Goal: Transaction & Acquisition: Purchase product/service

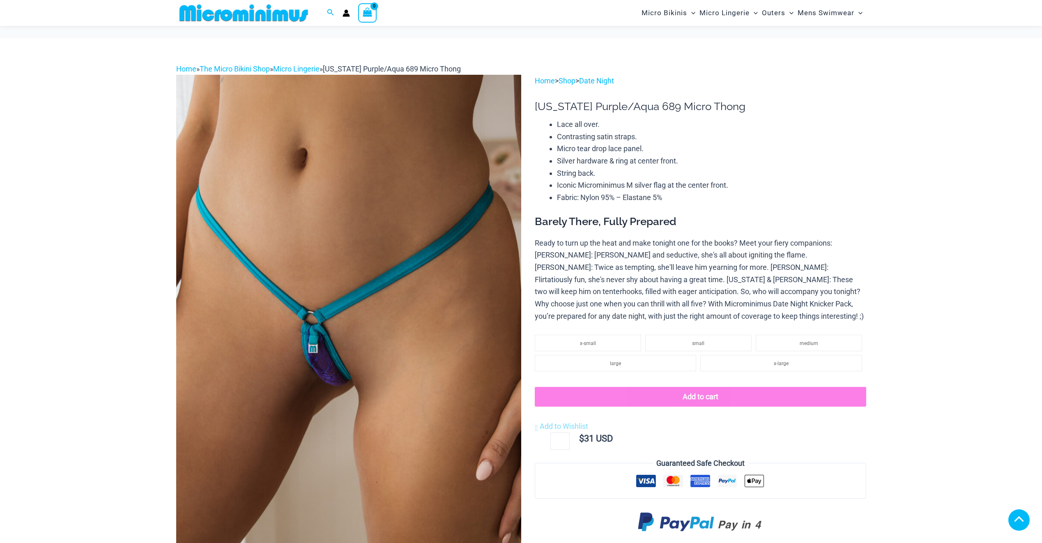
click at [304, 180] on img at bounding box center [348, 333] width 345 height 517
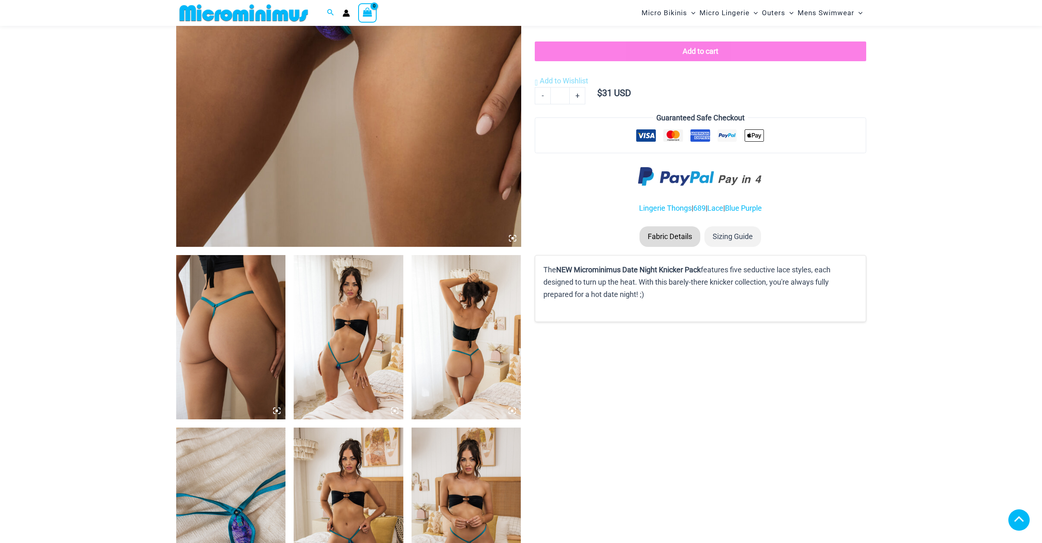
scroll to position [405, 0]
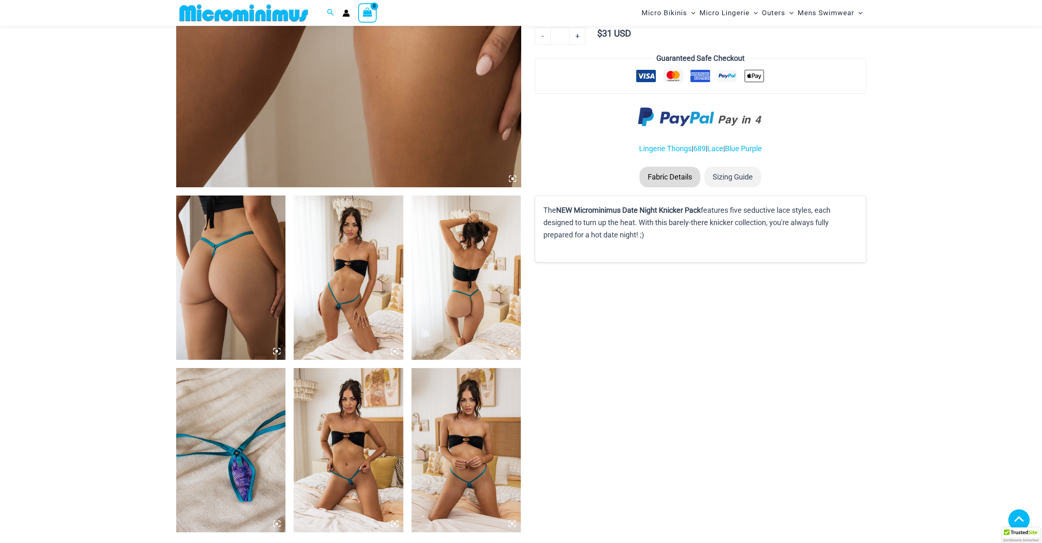
click at [384, 433] on img at bounding box center [349, 450] width 110 height 164
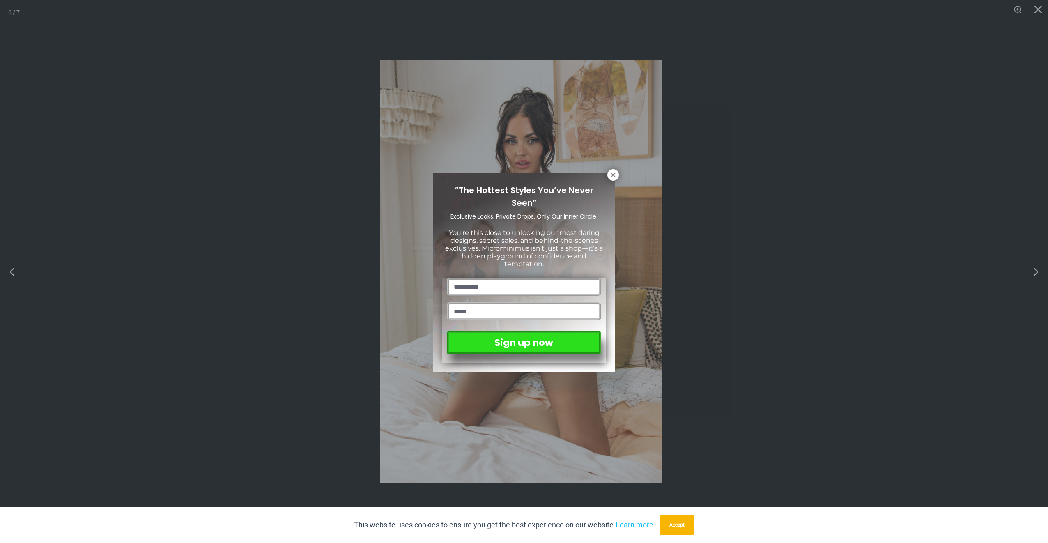
drag, startPoint x: 612, startPoint y: 164, endPoint x: 606, endPoint y: 173, distance: 11.1
click at [607, 172] on div "“The Hottest Styles You’ve Never Seen” Exclusive Looks. Private Drops. Only Our…" at bounding box center [524, 271] width 1048 height 543
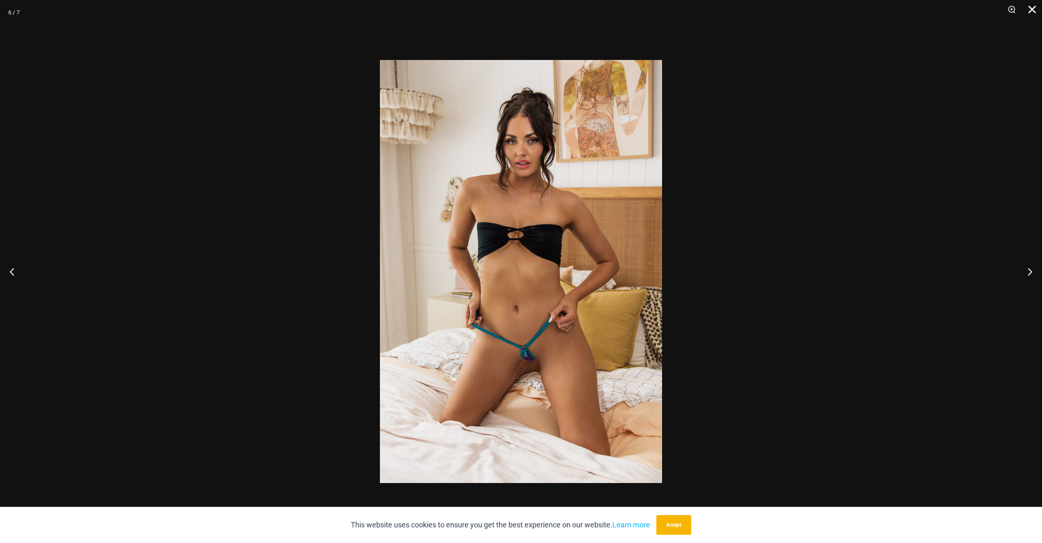
click at [1037, 9] on button "Close" at bounding box center [1029, 12] width 21 height 25
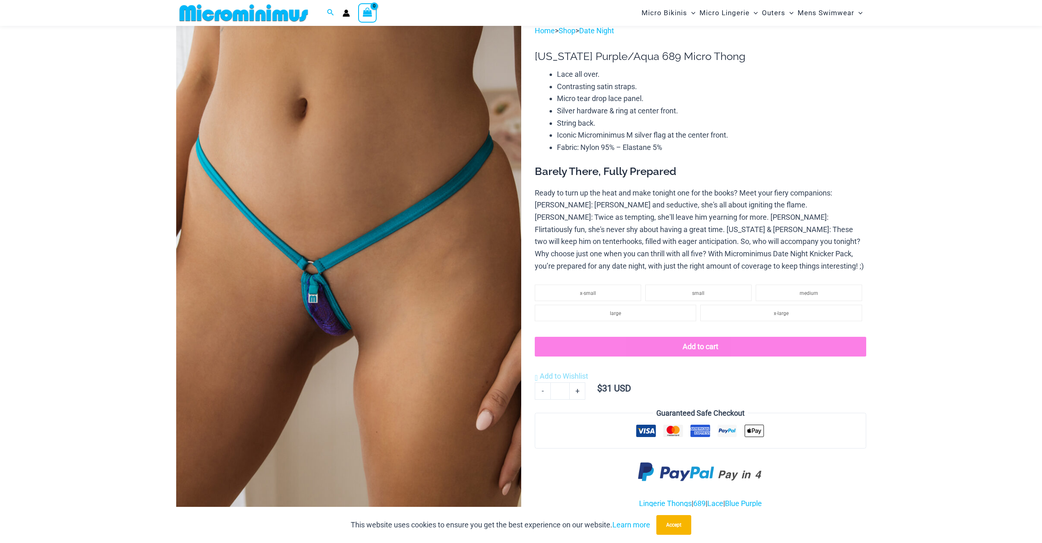
scroll to position [0, 0]
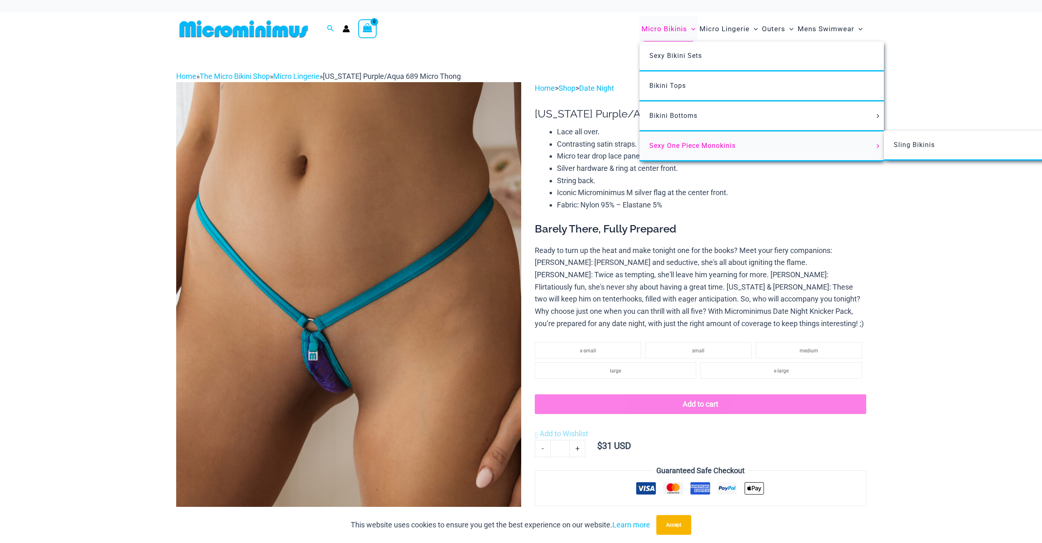
click at [695, 143] on span "Sexy One Piece Monokinis" at bounding box center [692, 146] width 86 height 8
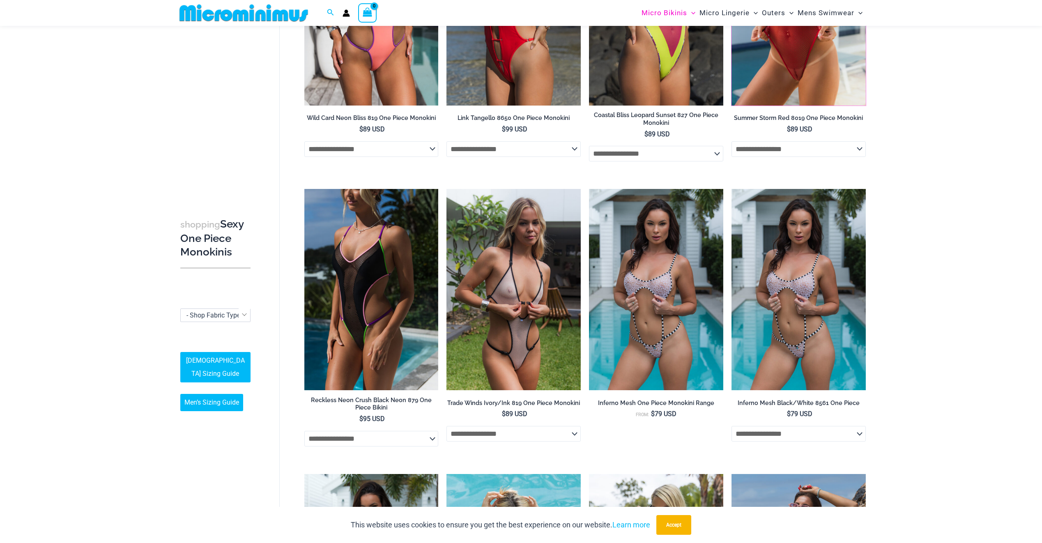
scroll to position [190, 0]
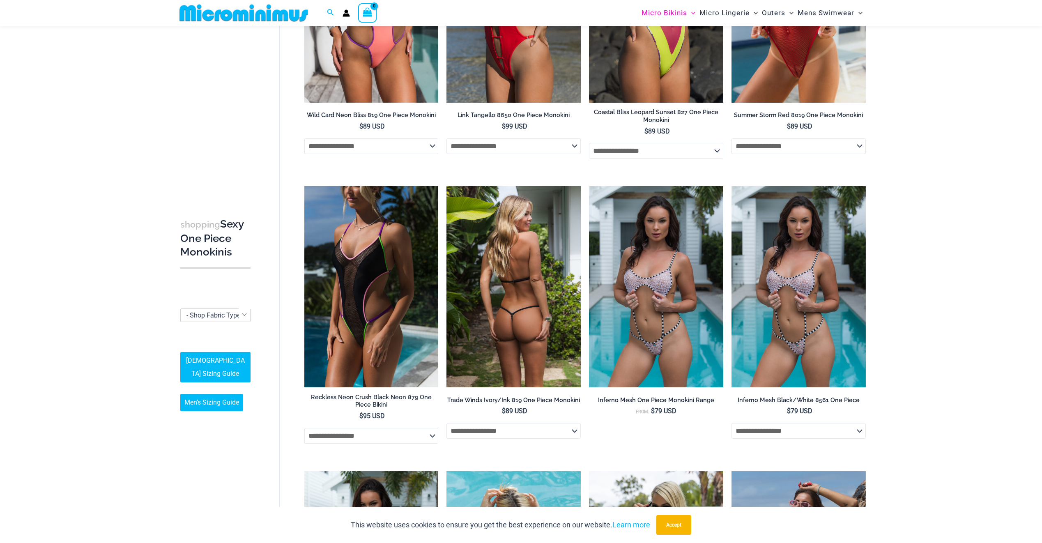
click at [512, 305] on img at bounding box center [513, 286] width 134 height 201
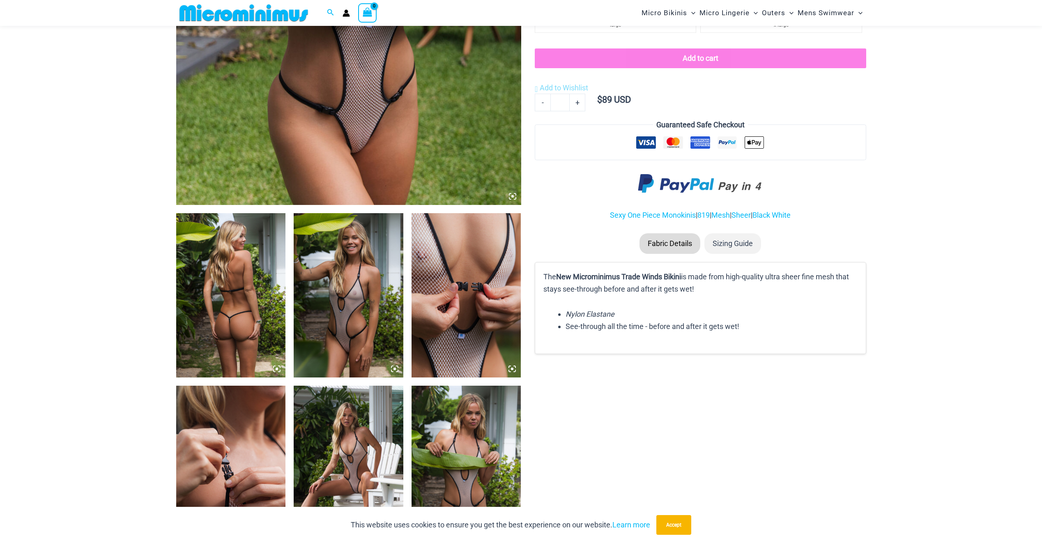
scroll to position [486, 0]
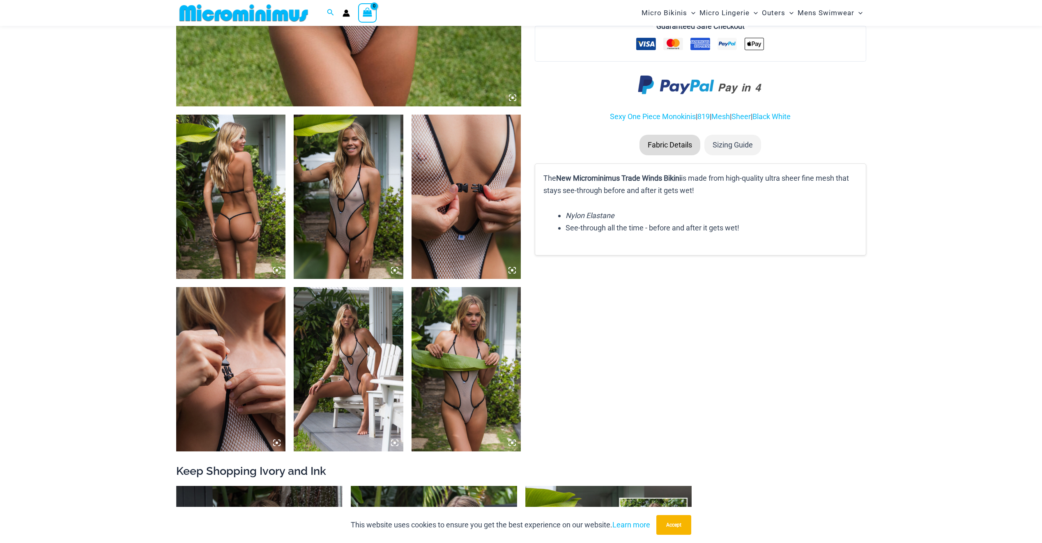
click at [386, 398] on img at bounding box center [349, 369] width 110 height 164
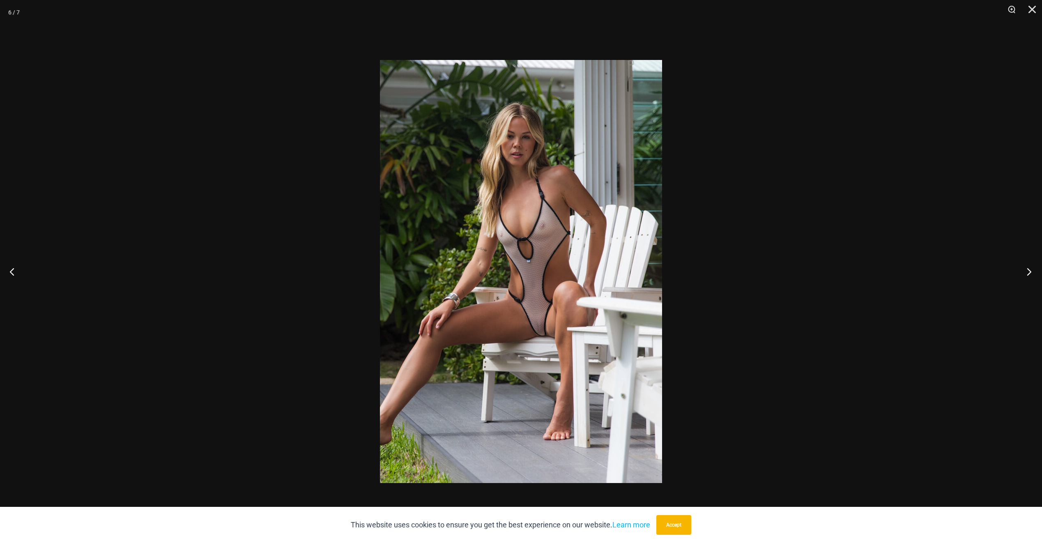
click at [1017, 275] on button "Next" at bounding box center [1026, 271] width 31 height 41
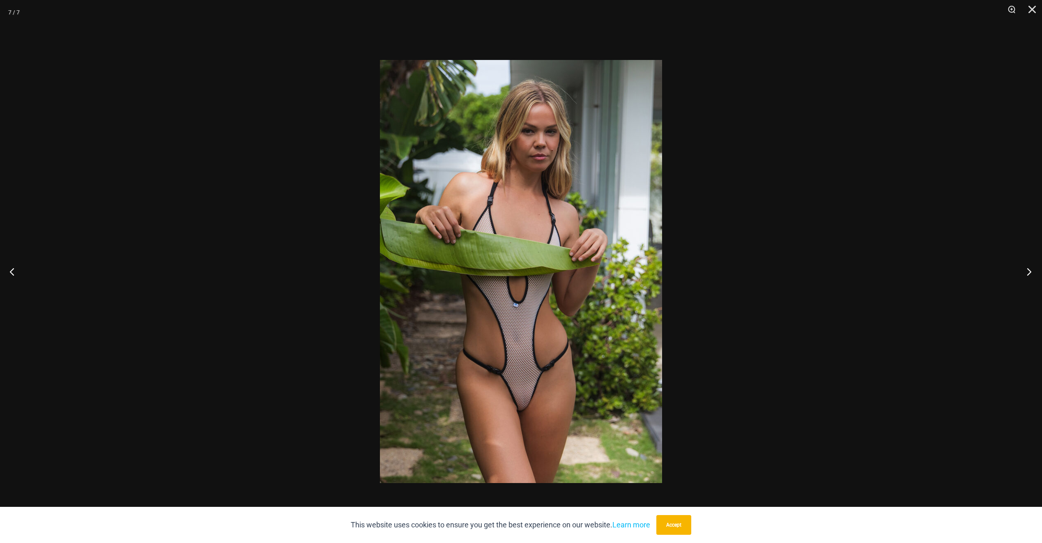
click at [1025, 276] on button "Next" at bounding box center [1026, 271] width 31 height 41
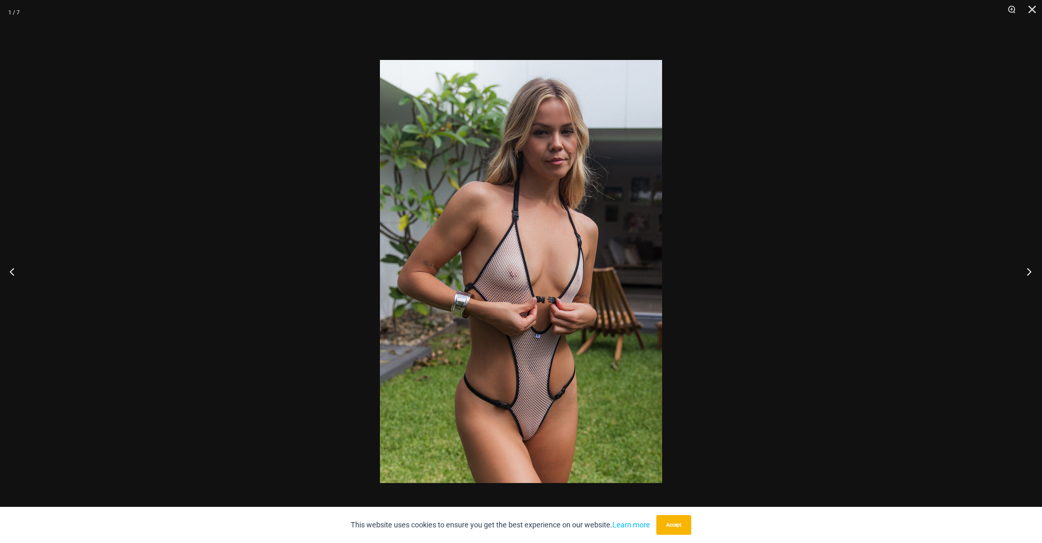
click at [1028, 269] on button "Next" at bounding box center [1026, 271] width 31 height 41
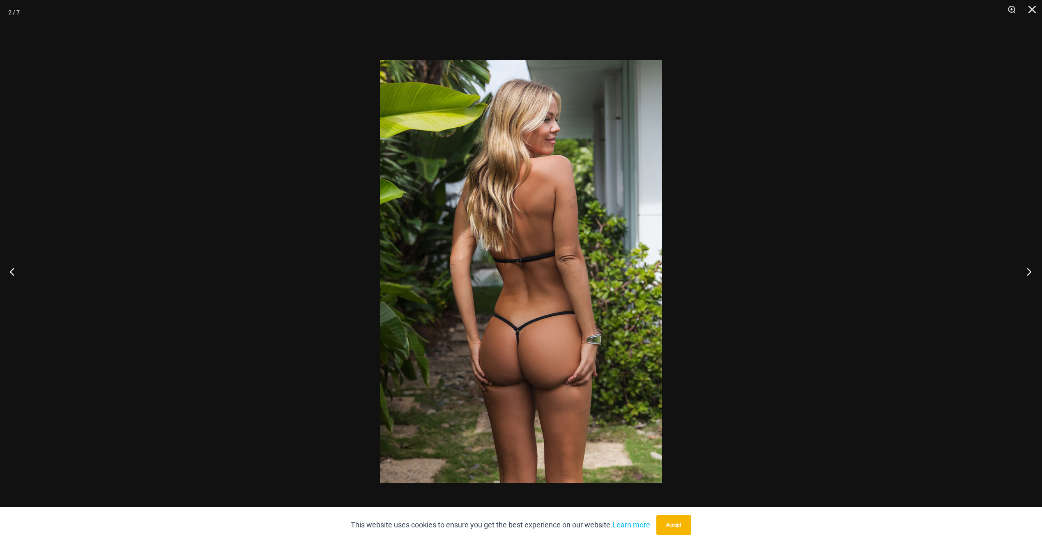
click at [1032, 271] on button "Next" at bounding box center [1026, 271] width 31 height 41
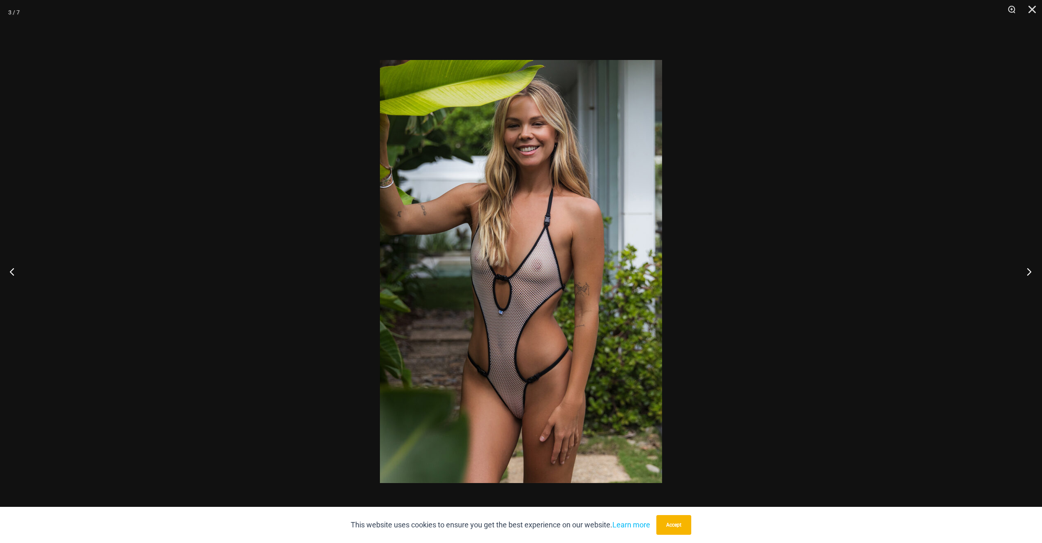
click at [1035, 273] on button "Next" at bounding box center [1026, 271] width 31 height 41
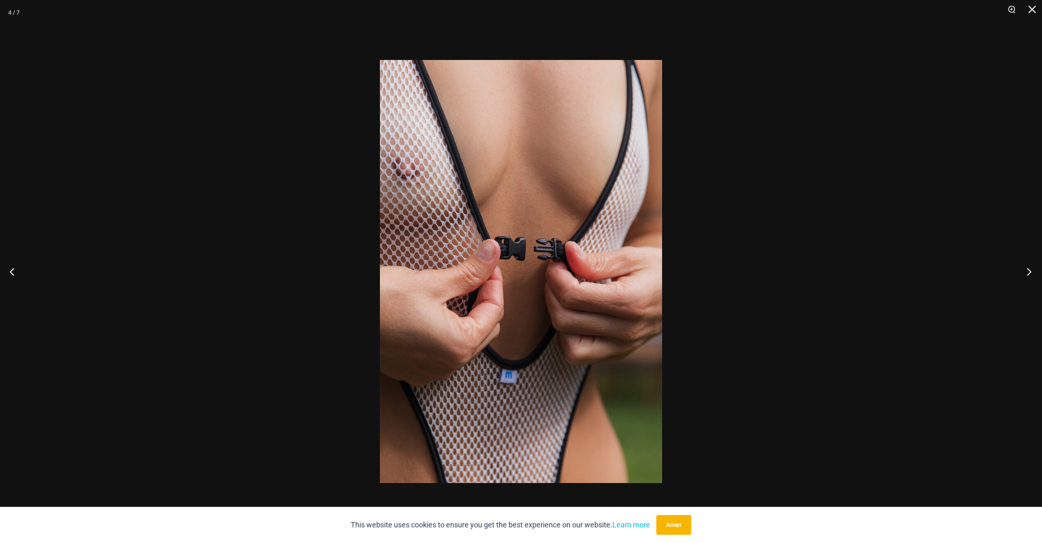
click at [1035, 273] on button "Next" at bounding box center [1026, 271] width 31 height 41
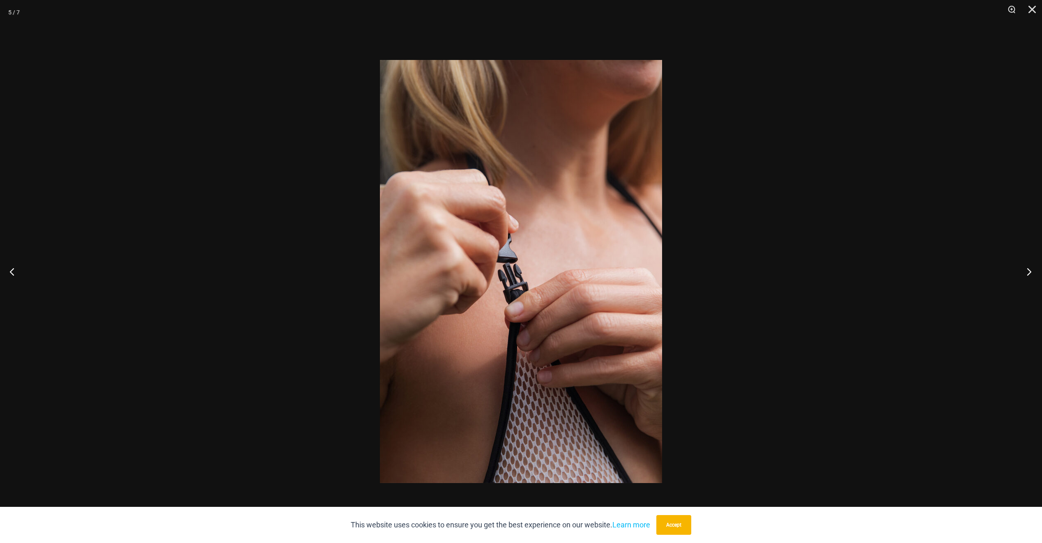
click at [1037, 277] on button "Next" at bounding box center [1026, 271] width 31 height 41
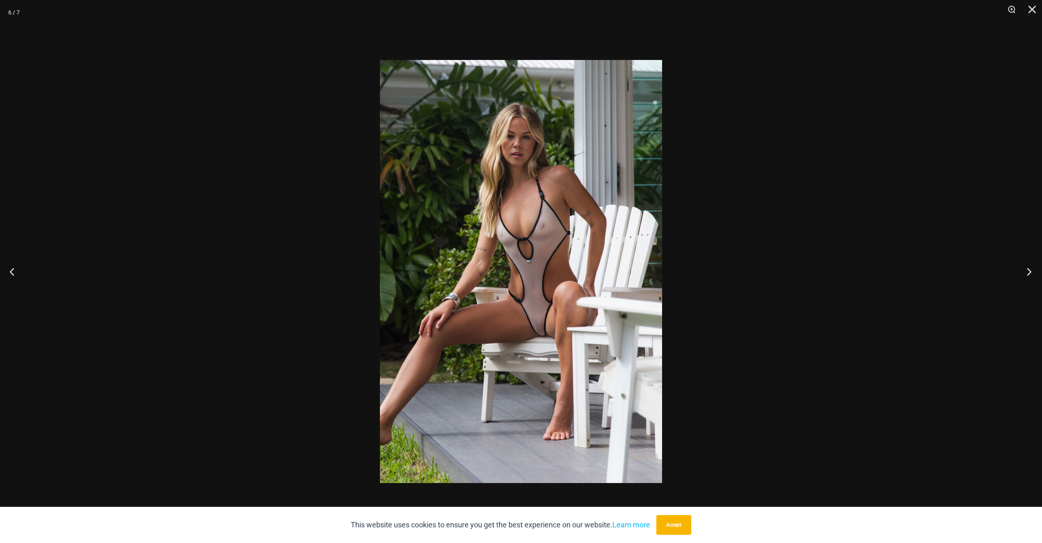
click at [1040, 284] on button "Next" at bounding box center [1026, 271] width 31 height 41
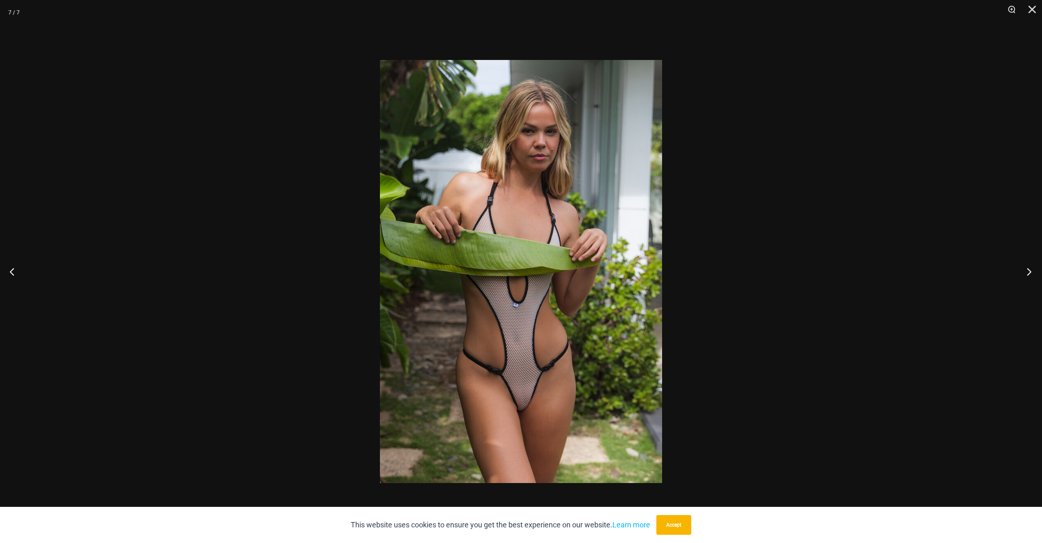
click at [1040, 284] on button "Next" at bounding box center [1026, 271] width 31 height 41
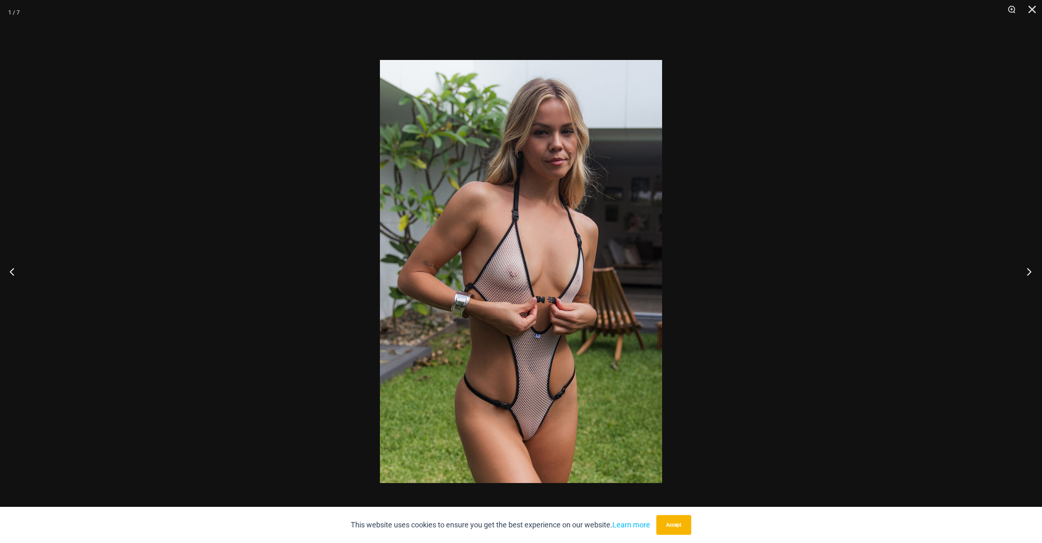
click at [1040, 285] on button "Next" at bounding box center [1026, 271] width 31 height 41
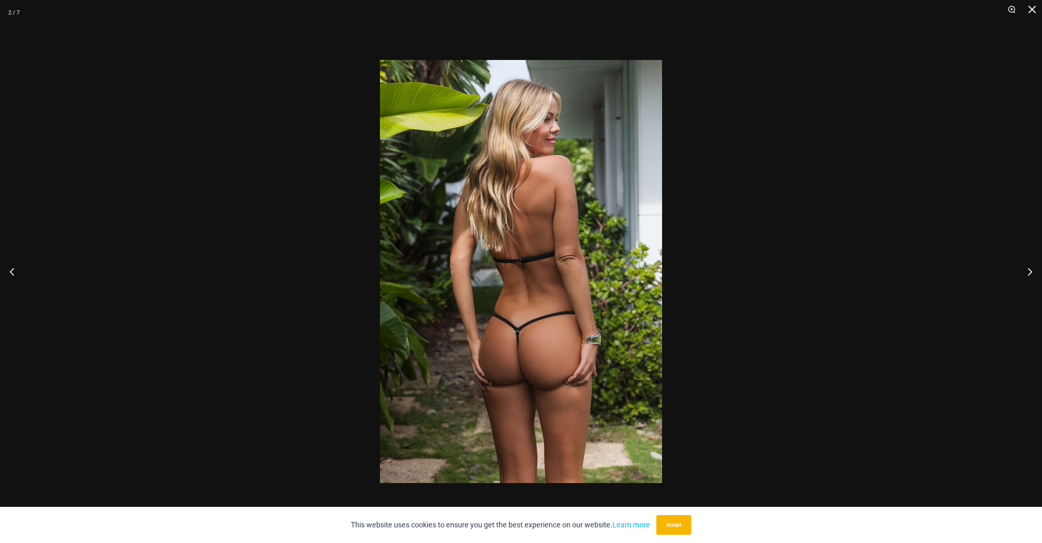
scroll to position [961, 0]
click at [1030, 279] on button "Next" at bounding box center [1026, 271] width 31 height 41
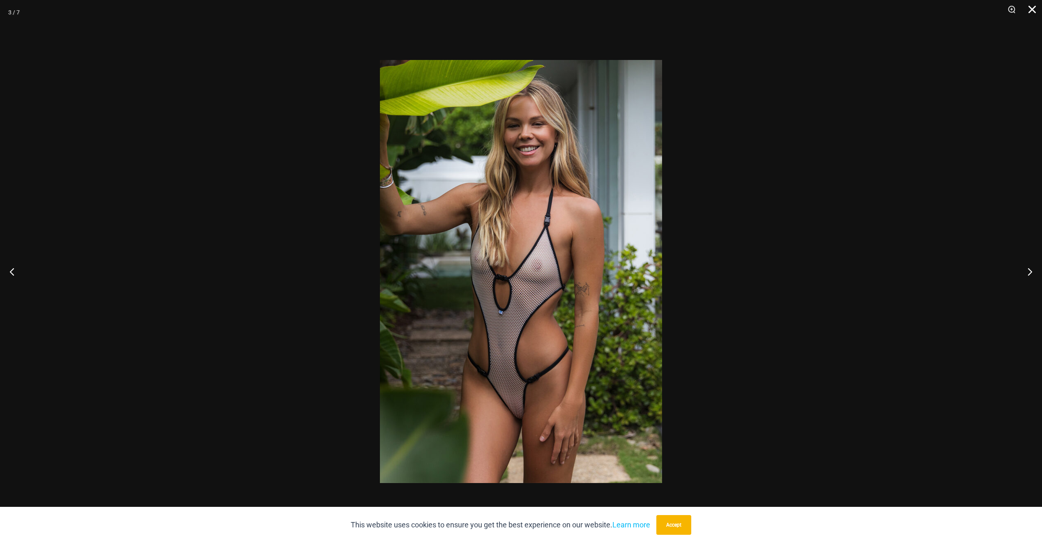
click at [1033, 9] on button "Close" at bounding box center [1029, 12] width 21 height 25
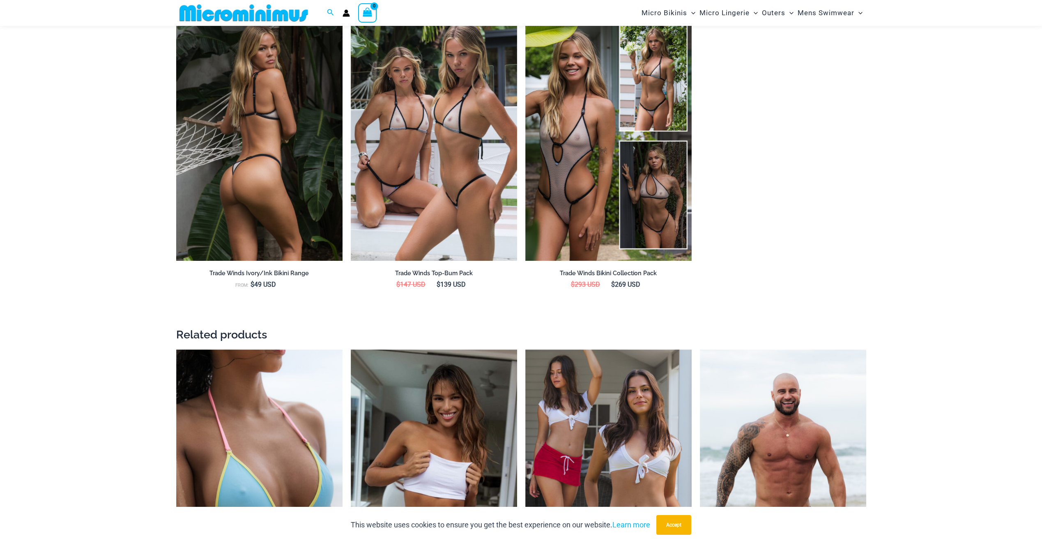
click at [270, 128] on img at bounding box center [259, 136] width 166 height 250
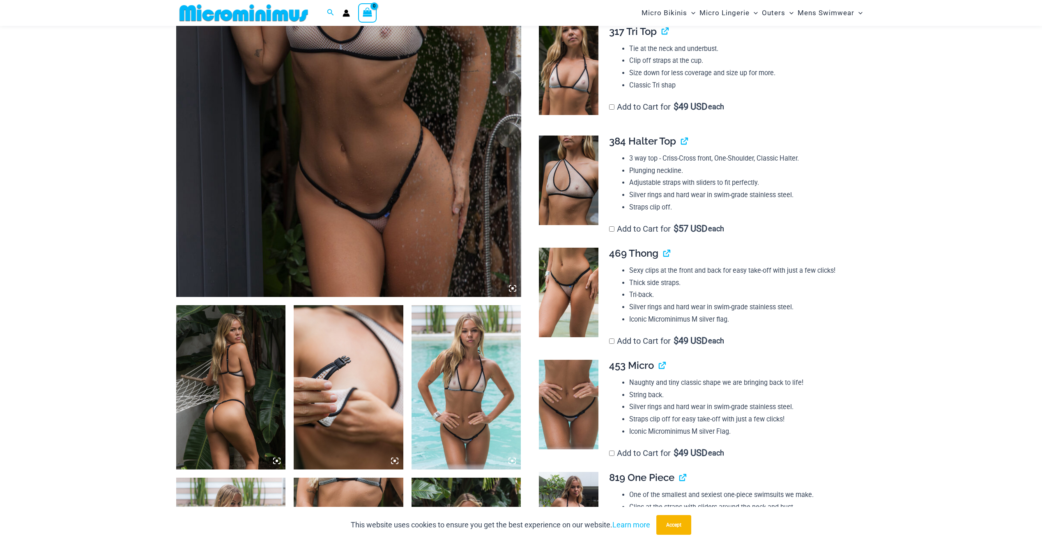
scroll to position [321, 0]
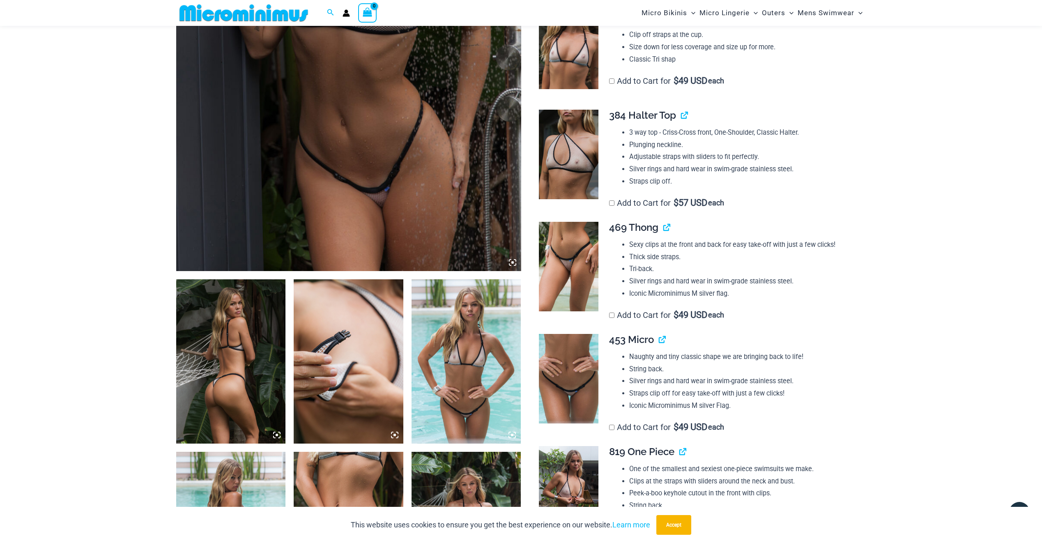
click at [373, 230] on img at bounding box center [348, 12] width 345 height 517
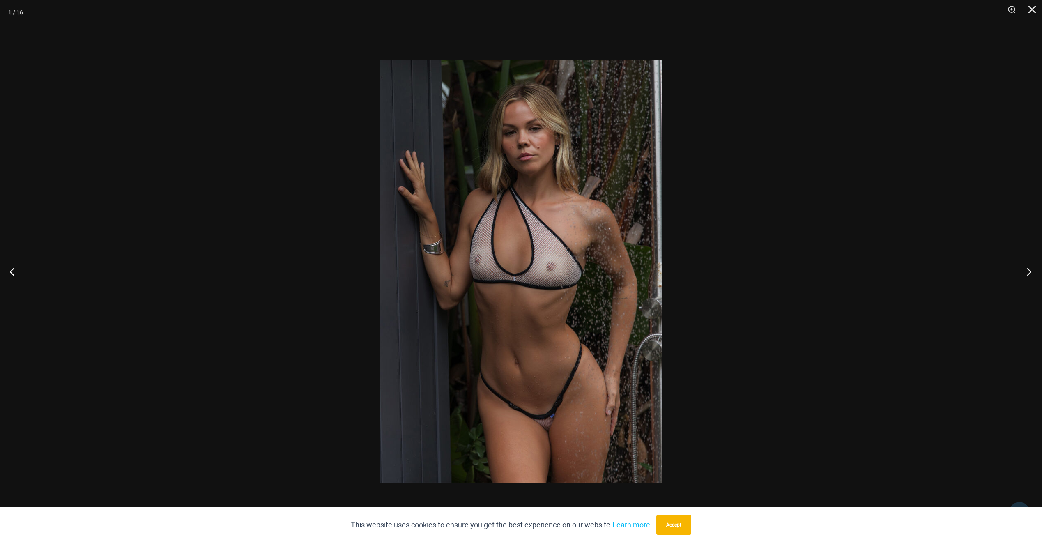
click at [1034, 268] on button "Next" at bounding box center [1026, 271] width 31 height 41
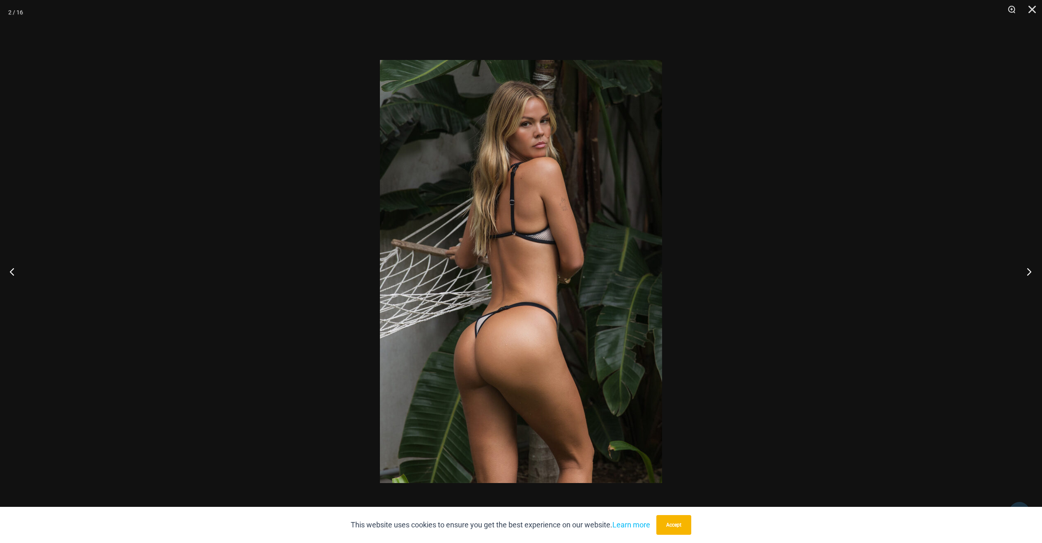
click at [1034, 267] on button "Next" at bounding box center [1026, 271] width 31 height 41
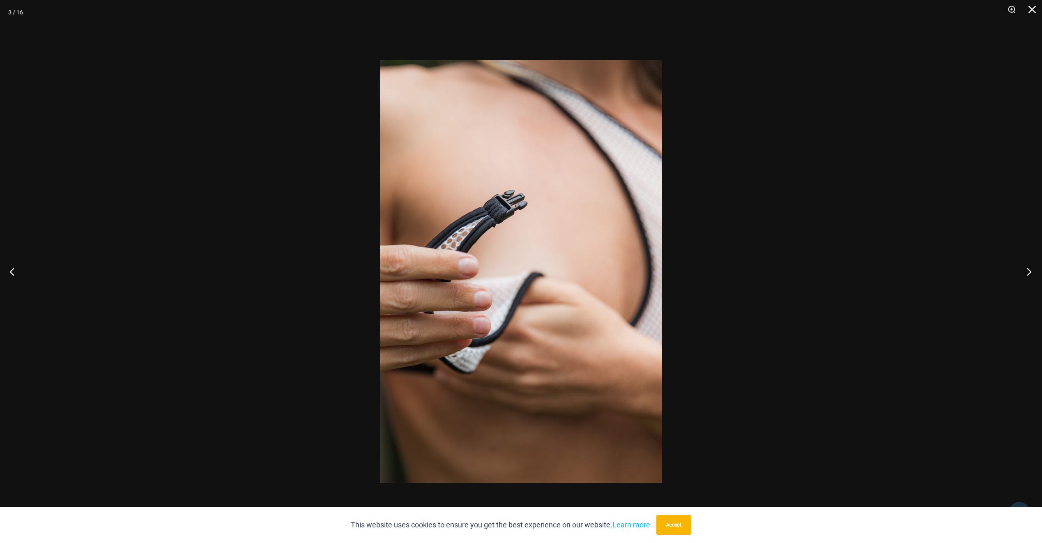
click at [1034, 267] on button "Next" at bounding box center [1026, 271] width 31 height 41
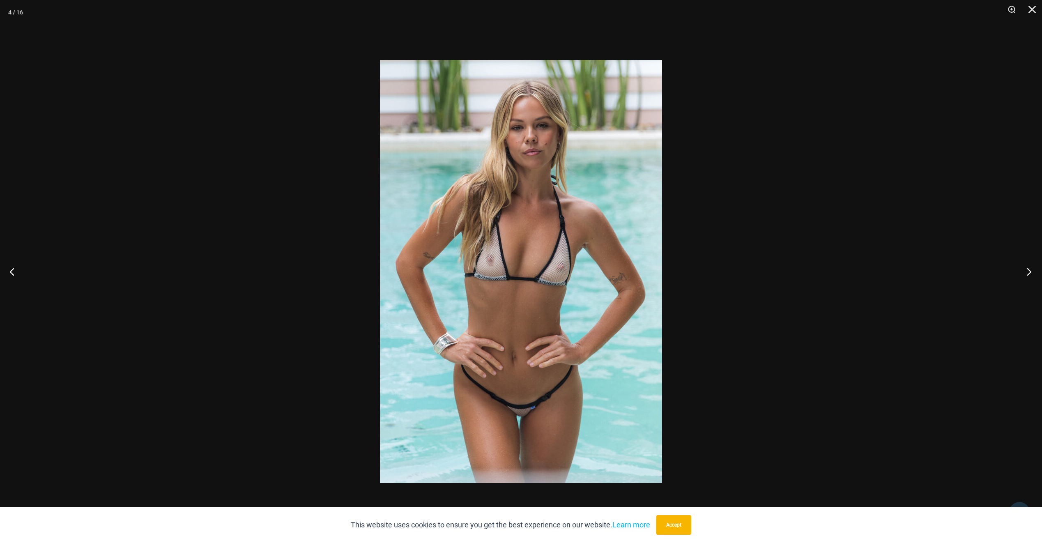
click at [1034, 267] on button "Next" at bounding box center [1026, 271] width 31 height 41
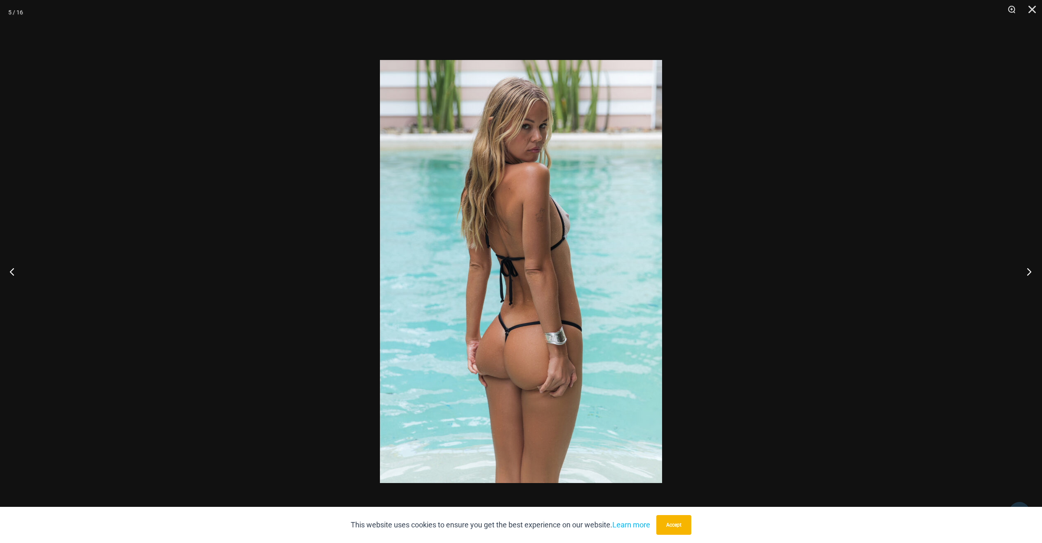
click at [1034, 269] on button "Next" at bounding box center [1026, 271] width 31 height 41
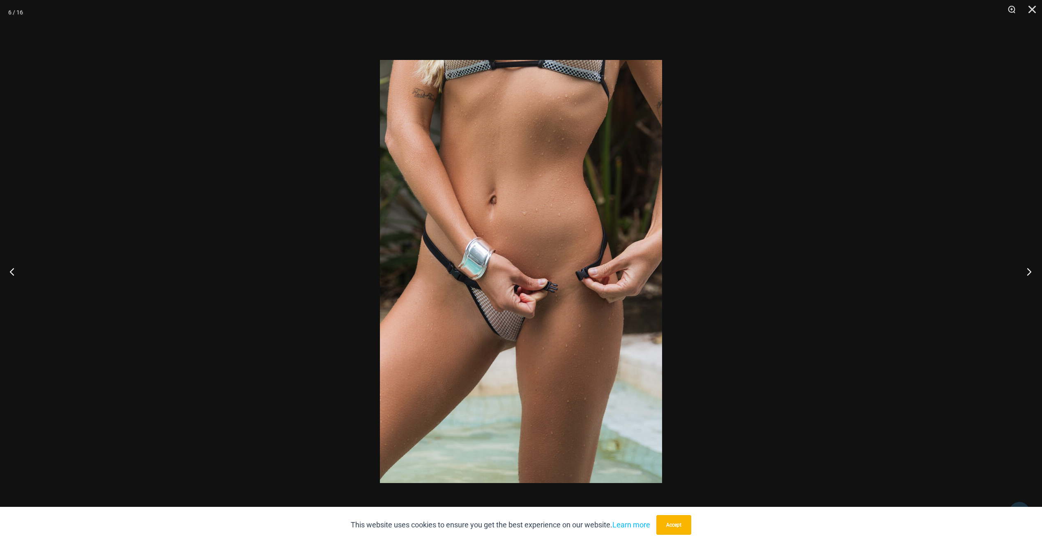
click at [1033, 269] on button "Next" at bounding box center [1026, 271] width 31 height 41
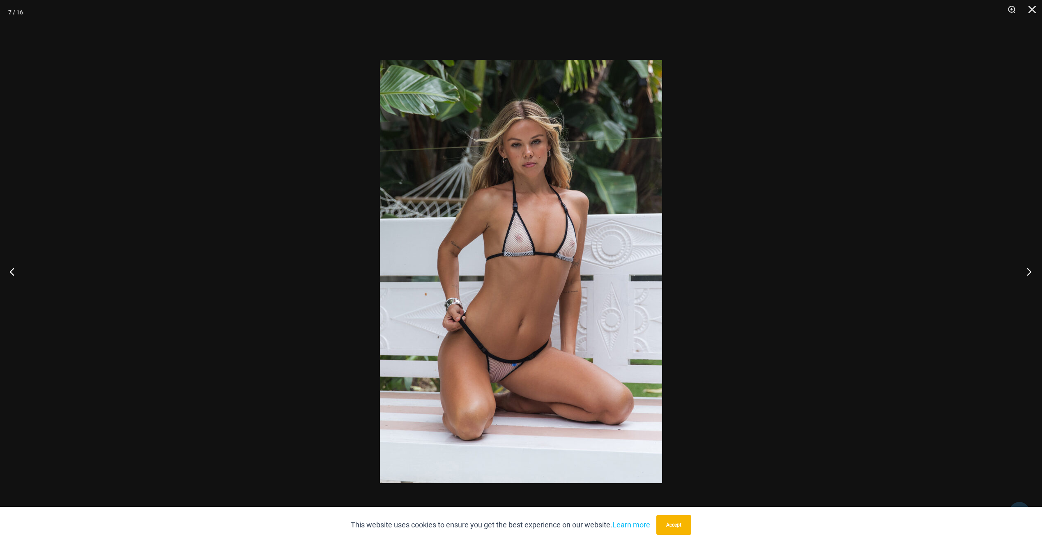
click at [1031, 270] on button "Next" at bounding box center [1026, 271] width 31 height 41
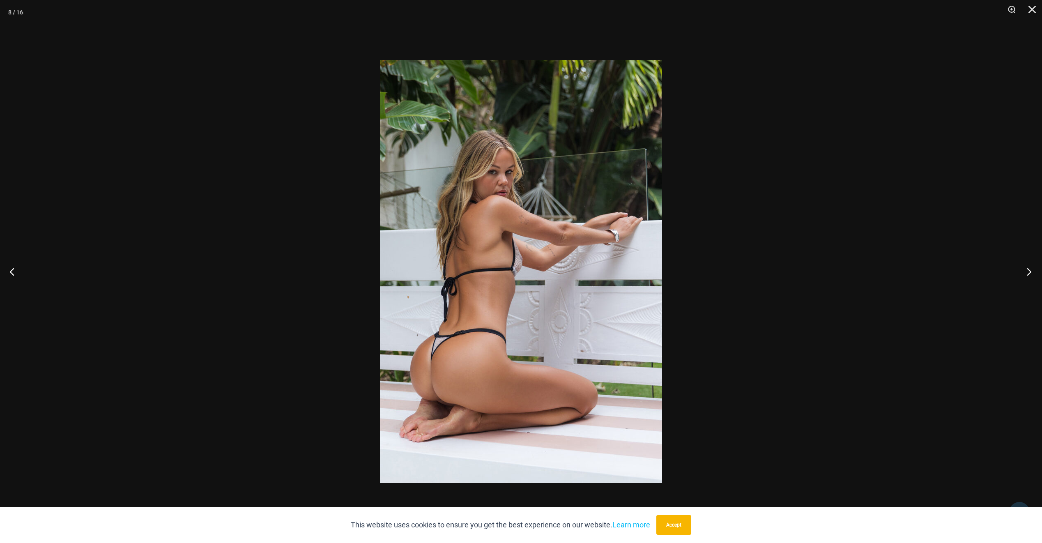
click at [1030, 271] on button "Next" at bounding box center [1026, 271] width 31 height 41
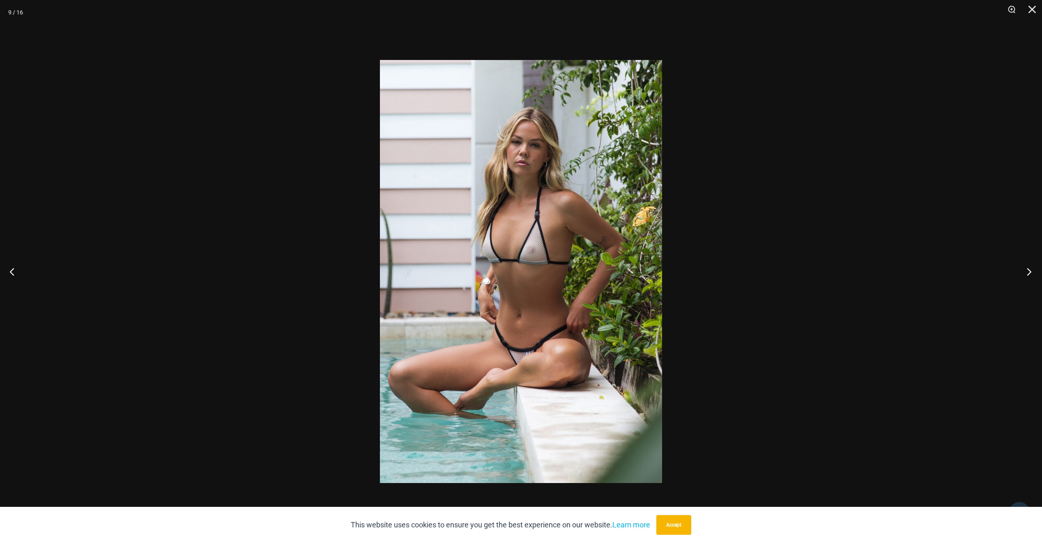
click at [1029, 271] on button "Next" at bounding box center [1026, 271] width 31 height 41
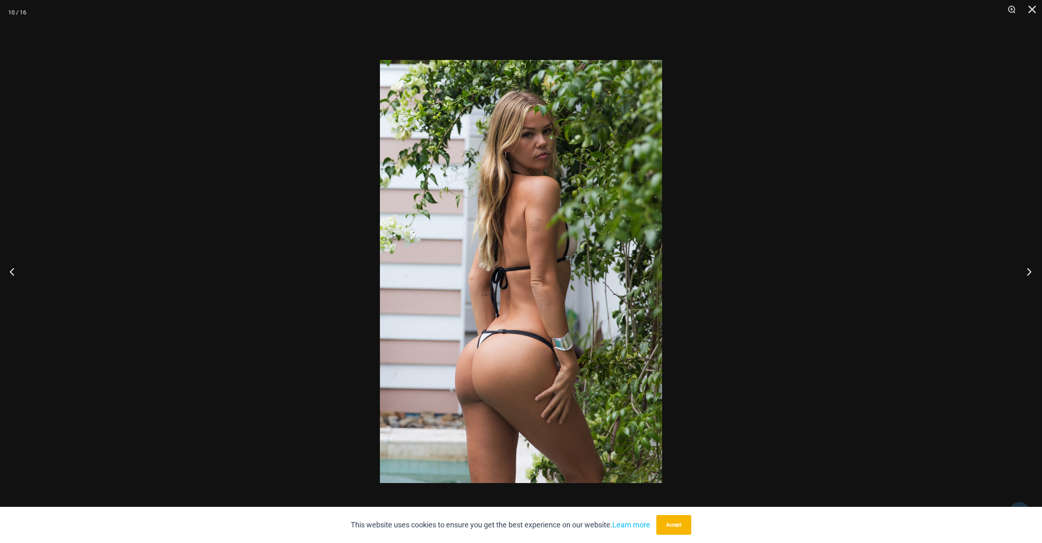
click at [1029, 272] on button "Next" at bounding box center [1026, 271] width 31 height 41
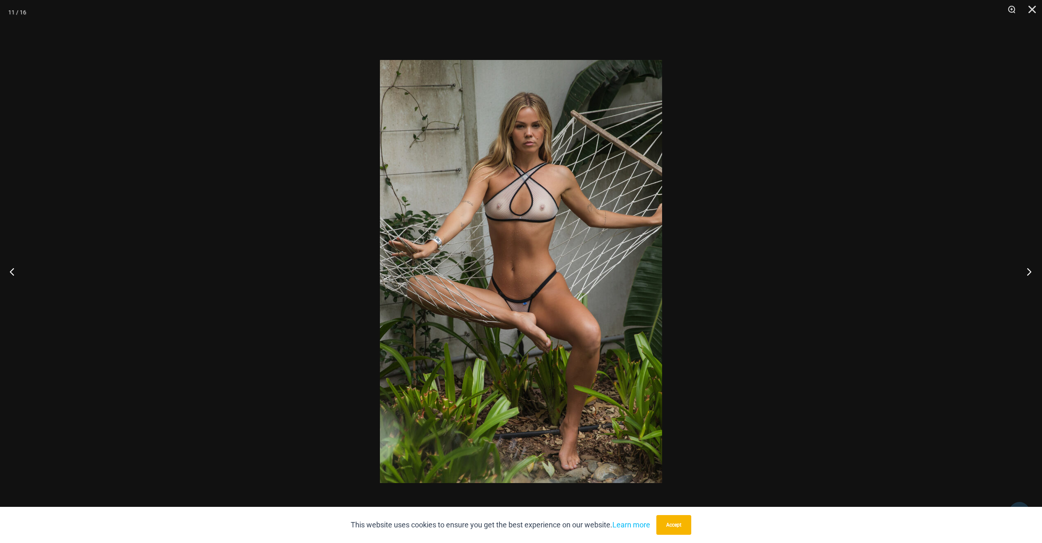
click at [1028, 273] on button "Next" at bounding box center [1026, 271] width 31 height 41
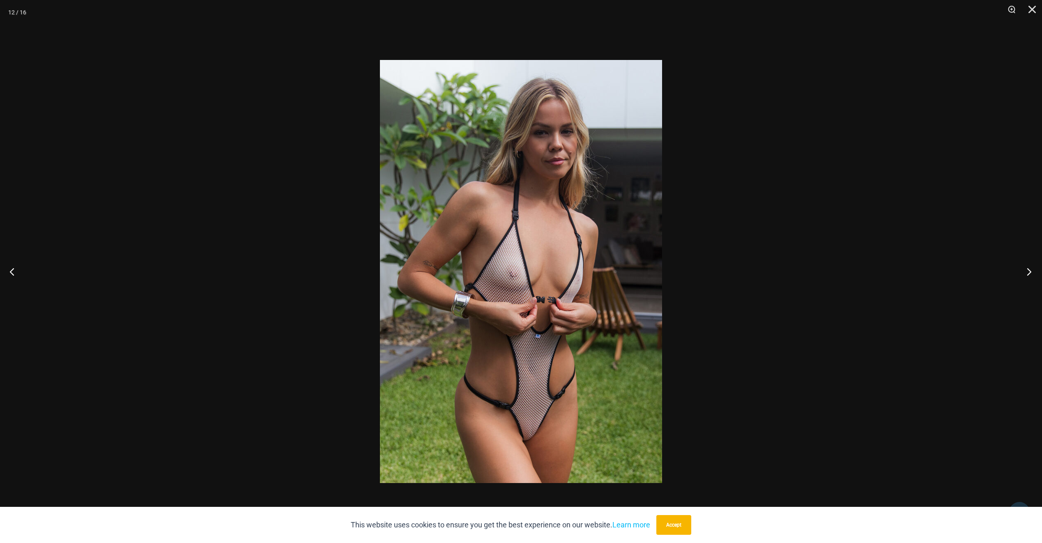
click at [1026, 275] on button "Next" at bounding box center [1026, 271] width 31 height 41
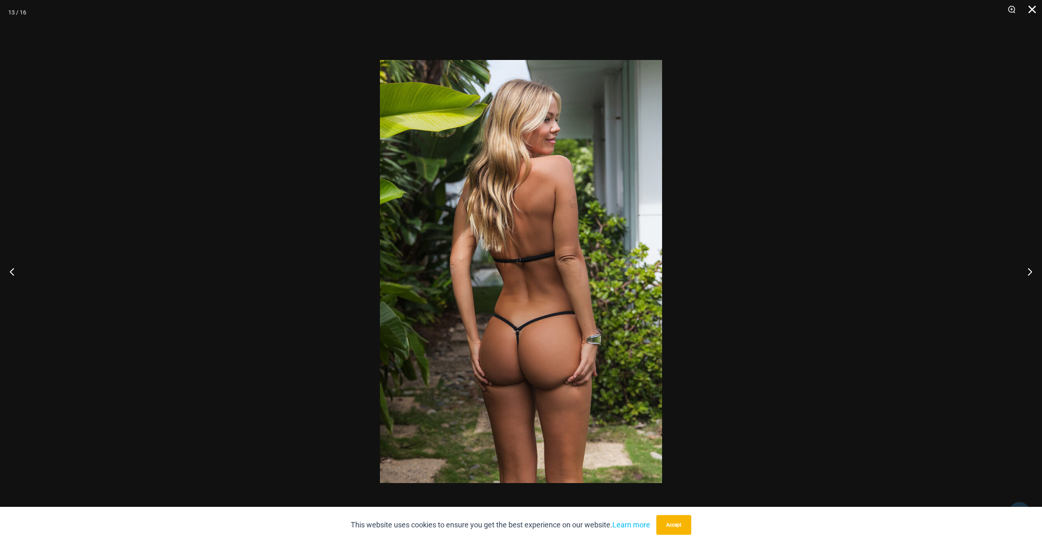
click at [1030, 13] on button "Close" at bounding box center [1029, 12] width 21 height 25
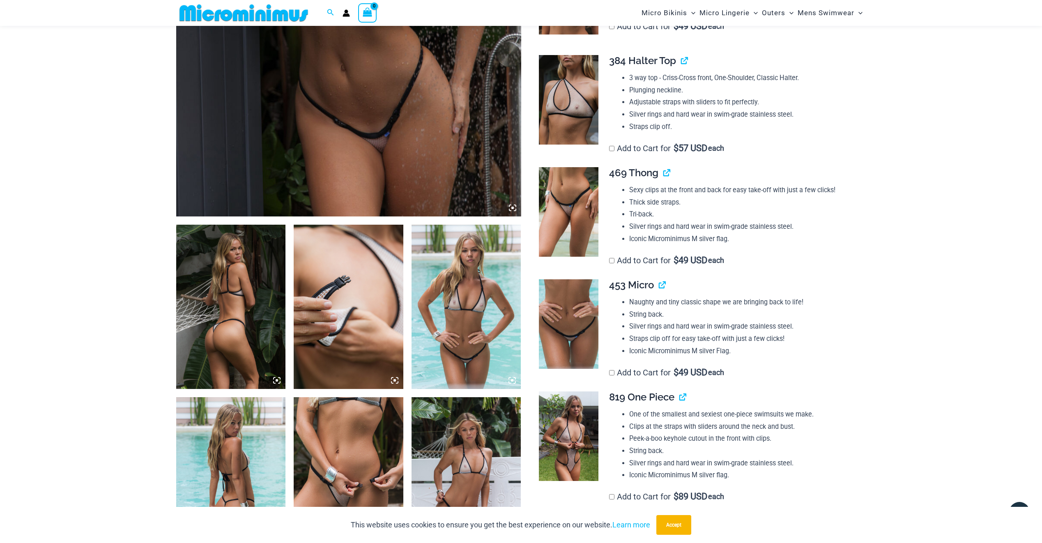
scroll to position [403, 0]
